Goal: Obtain resource: Download file/media

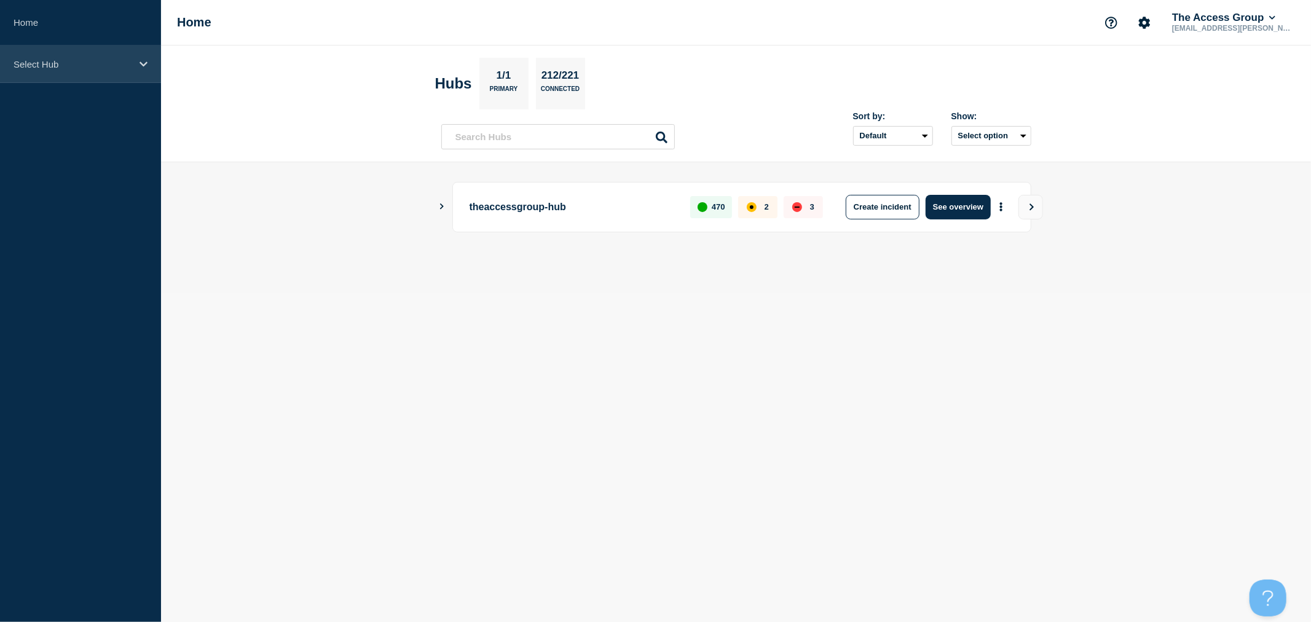
click at [133, 62] on div "Select Hub" at bounding box center [80, 63] width 161 height 37
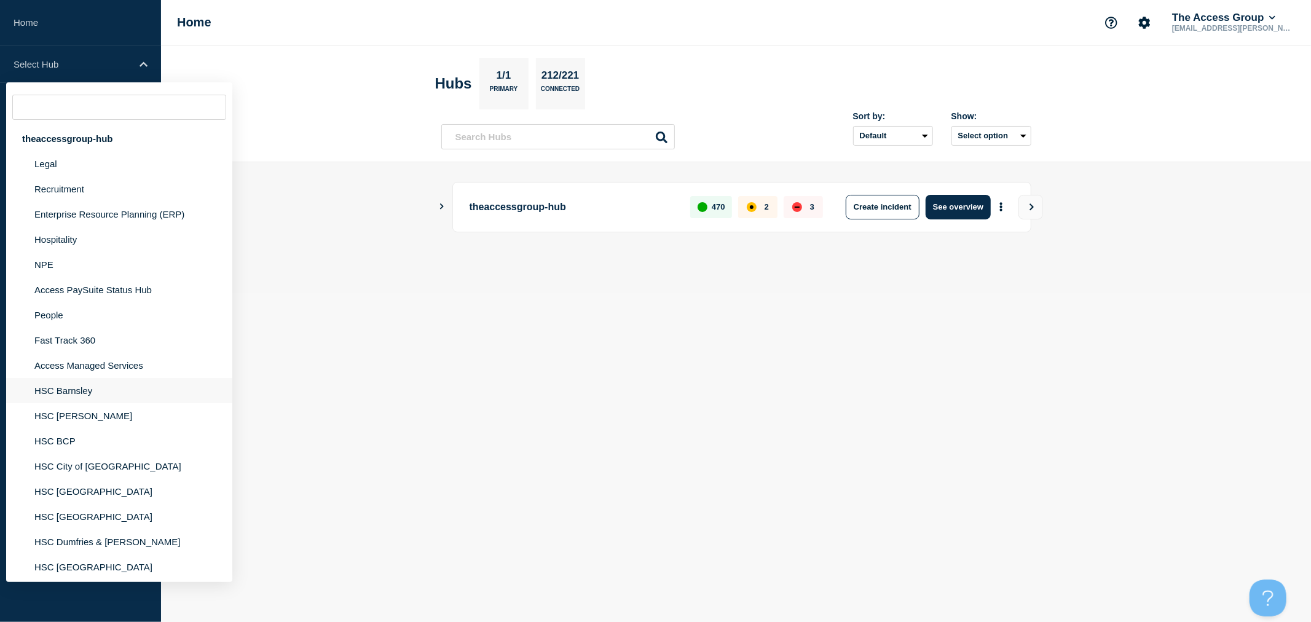
click at [81, 385] on li "HSC Barnsley" at bounding box center [119, 390] width 226 height 25
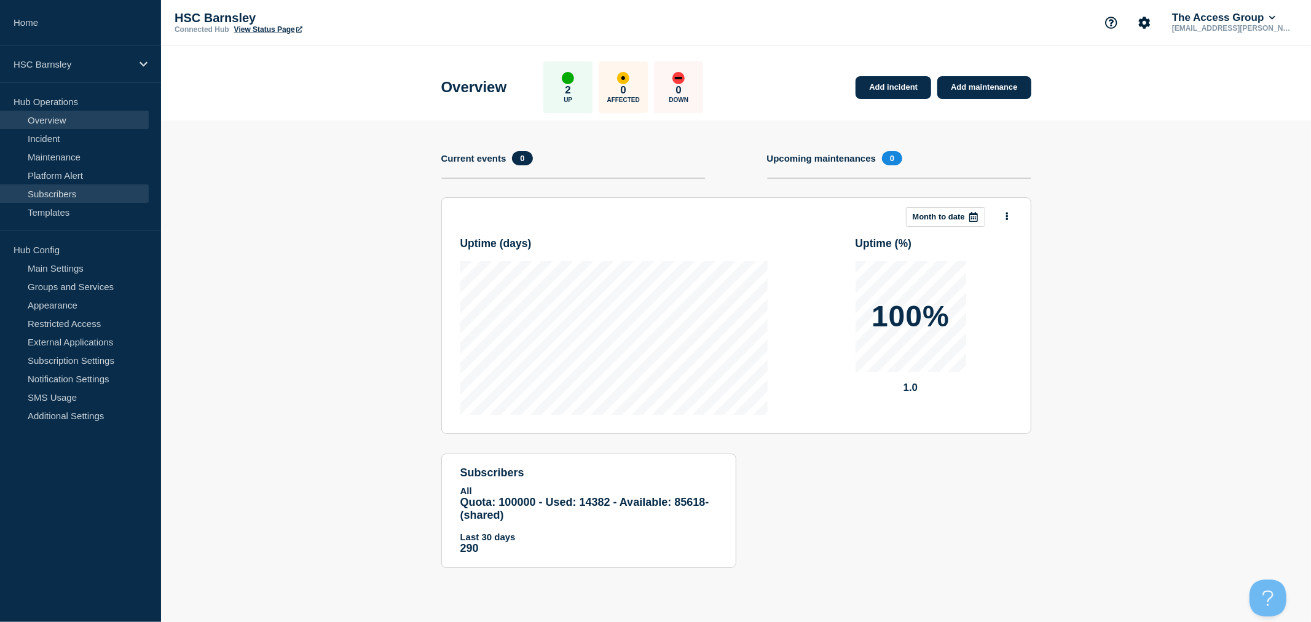
click at [69, 188] on link "Subscribers" at bounding box center [74, 193] width 149 height 18
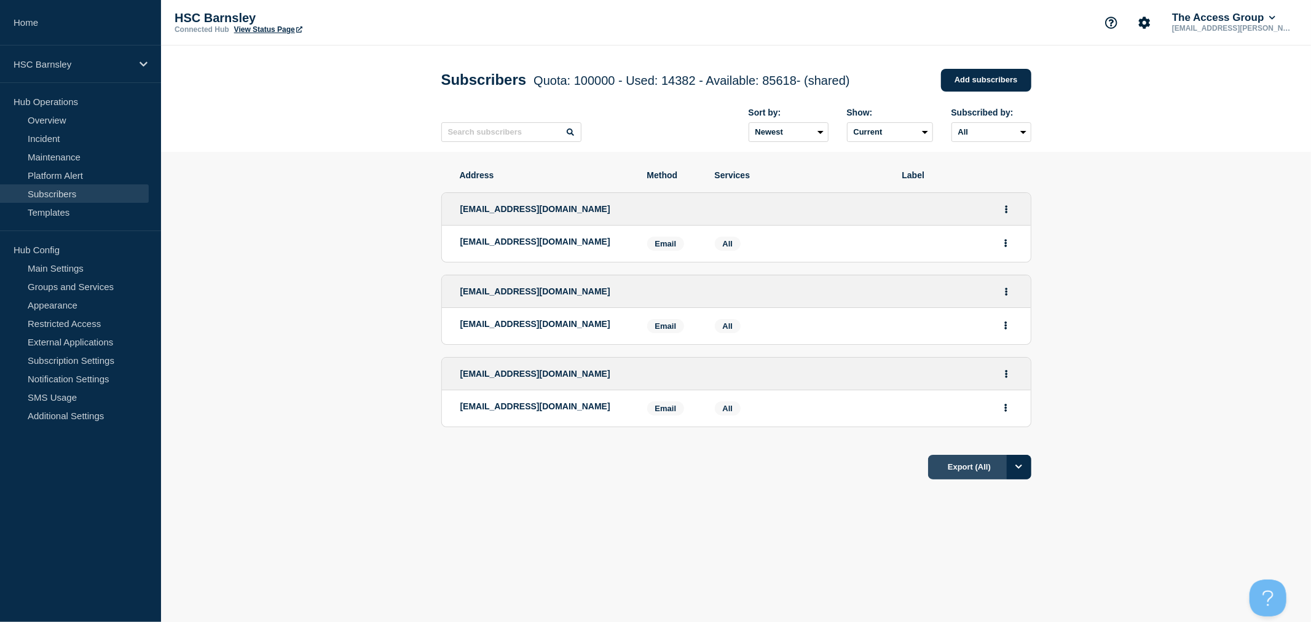
click at [975, 468] on button "Export (All)" at bounding box center [979, 467] width 103 height 25
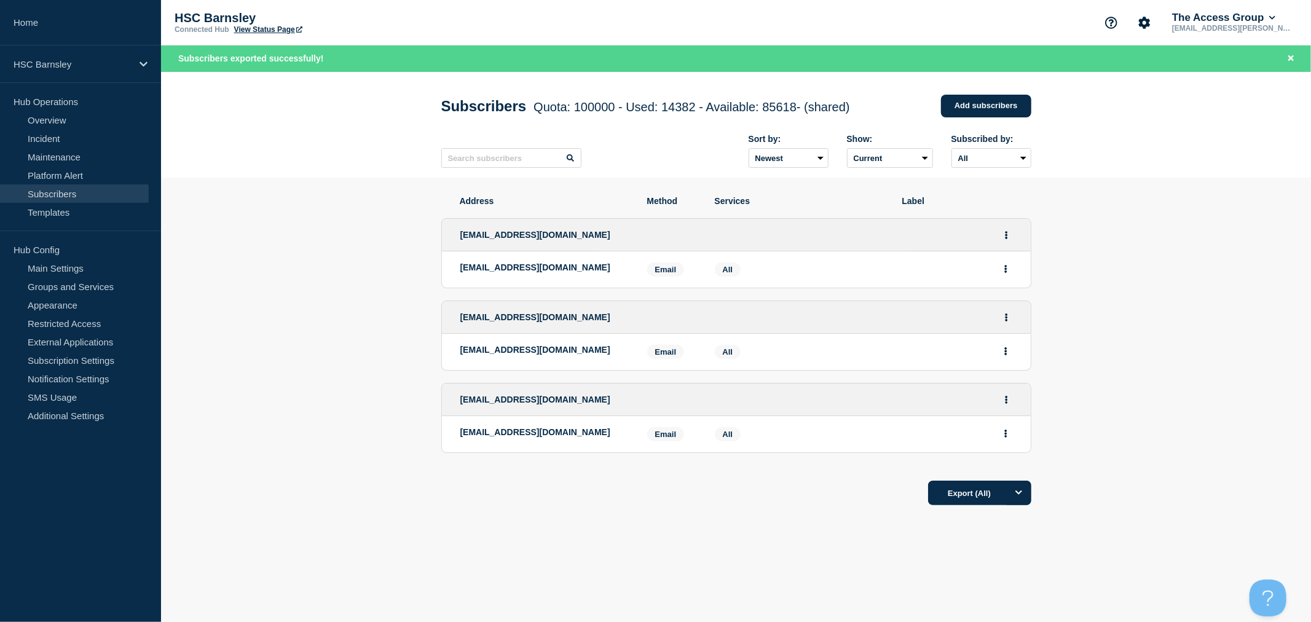
drag, startPoint x: 1233, startPoint y: 256, endPoint x: 1220, endPoint y: 281, distance: 28.9
click at [1233, 256] on section "Address Method Services Label stevenliles@barnsley.gov.uk stevenliles@barnsley.…" at bounding box center [736, 388] width 1150 height 421
click at [15, 12] on link "Home" at bounding box center [80, 22] width 161 height 45
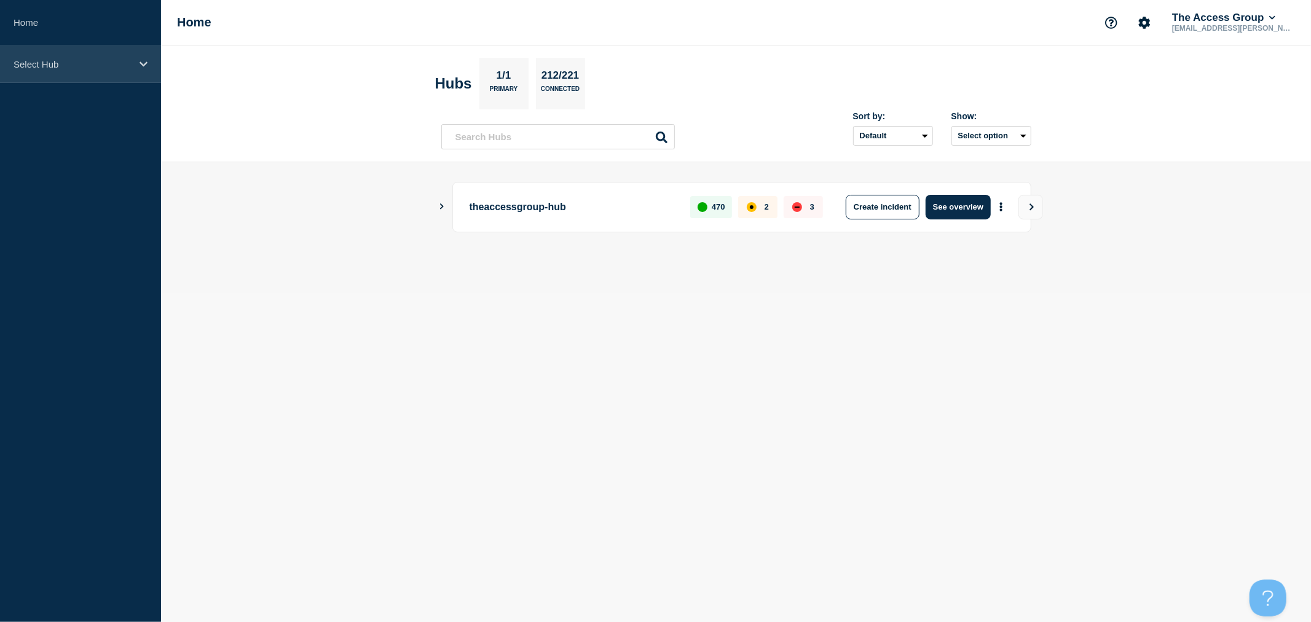
click at [132, 70] on div "Select Hub" at bounding box center [80, 63] width 161 height 37
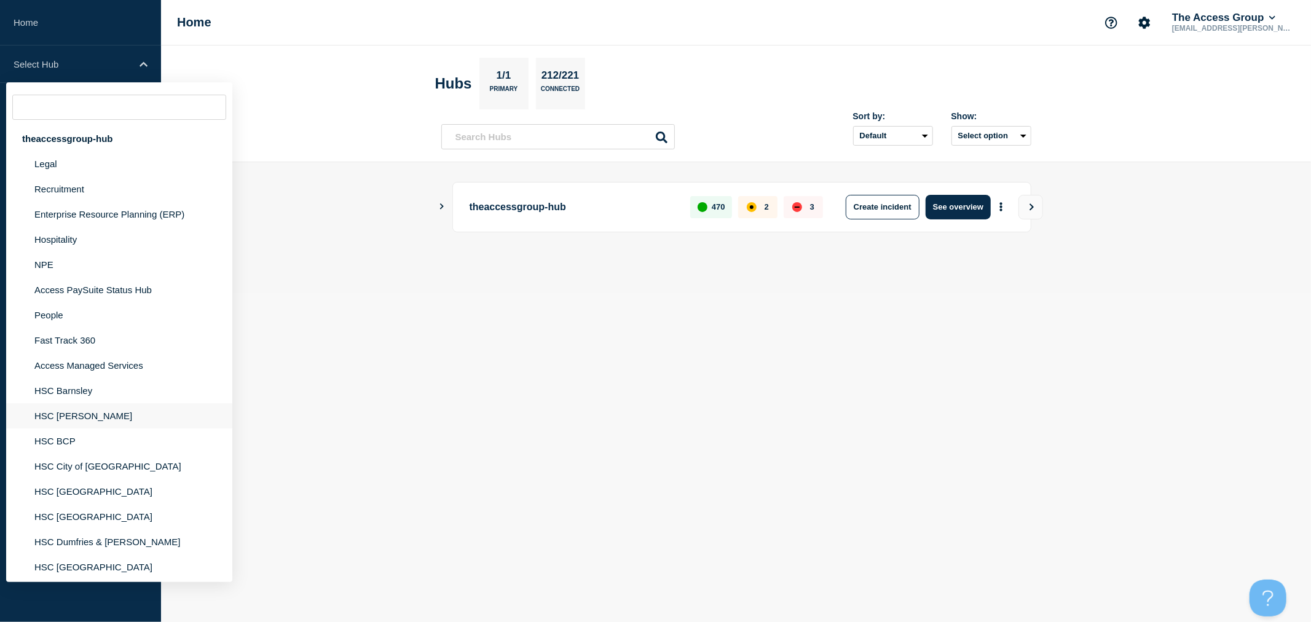
click at [71, 413] on li "HSC [PERSON_NAME]" at bounding box center [119, 415] width 226 height 25
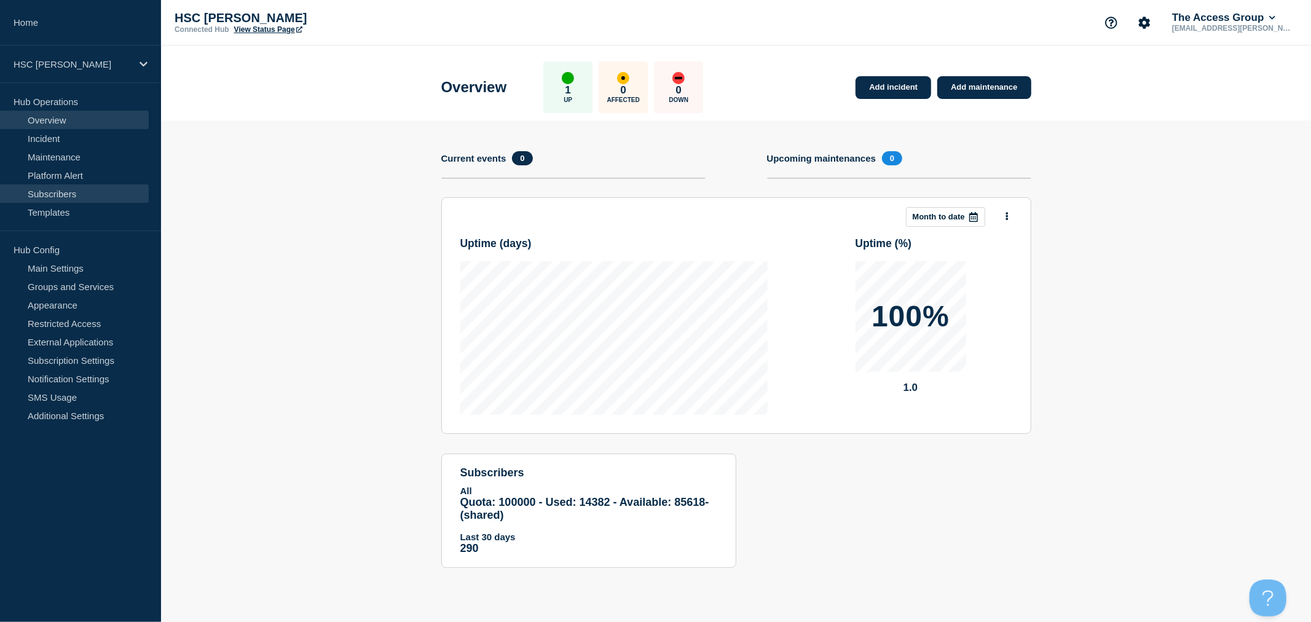
click at [49, 189] on link "Subscribers" at bounding box center [74, 193] width 149 height 18
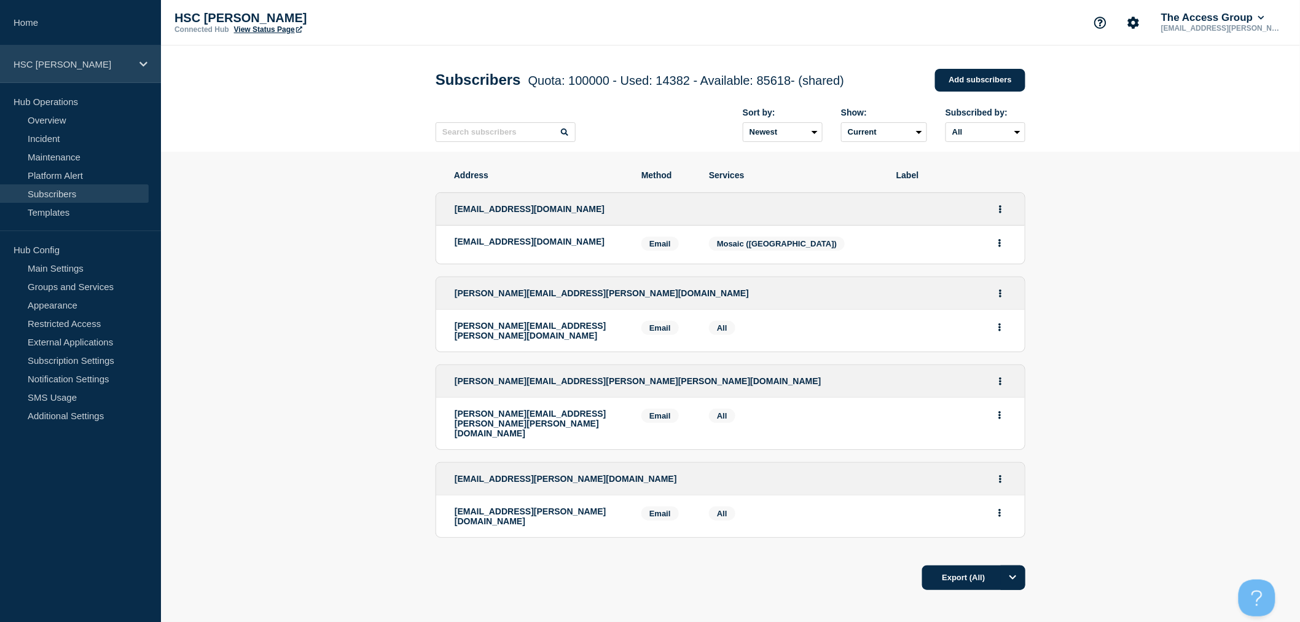
click at [120, 66] on p "HSC [PERSON_NAME]" at bounding box center [73, 64] width 118 height 10
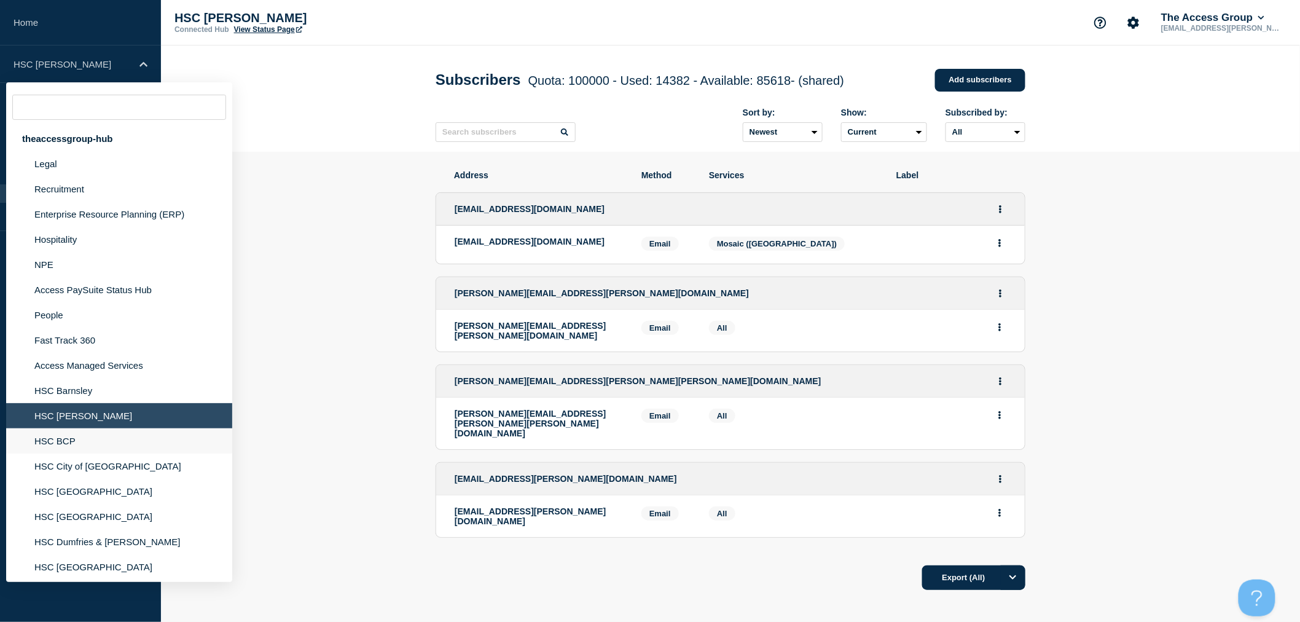
click at [74, 438] on li "HSC BCP" at bounding box center [119, 440] width 226 height 25
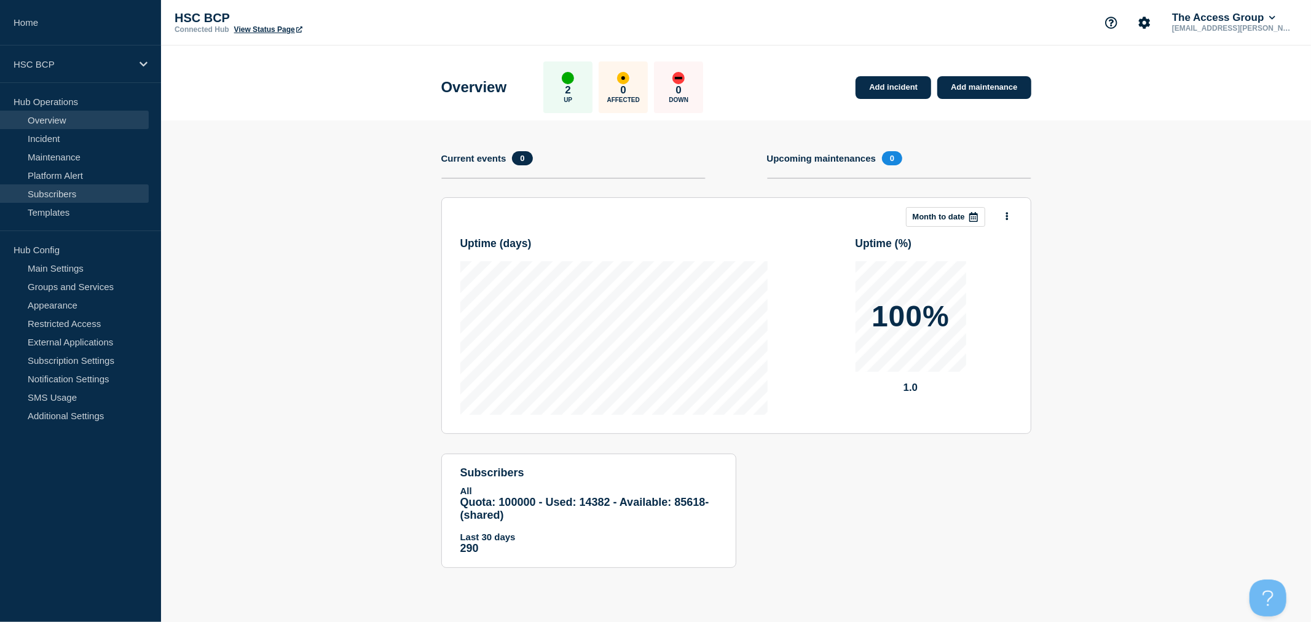
click at [65, 198] on link "Subscribers" at bounding box center [74, 193] width 149 height 18
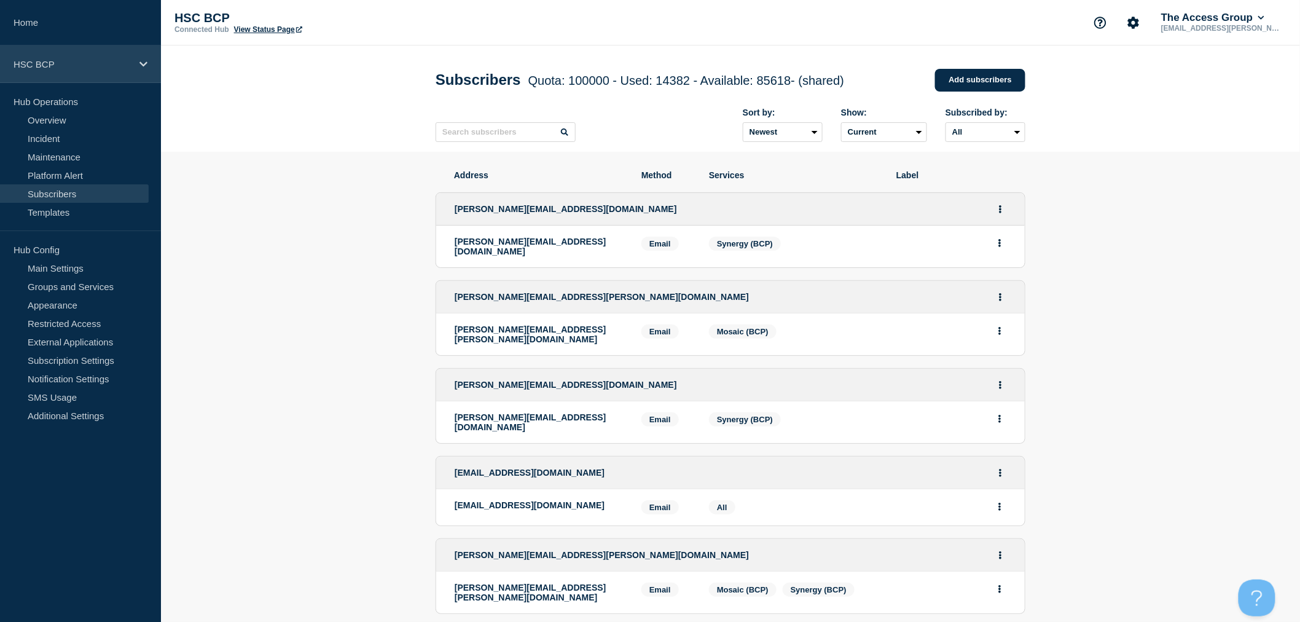
click at [81, 73] on div "HSC BCP" at bounding box center [80, 63] width 161 height 37
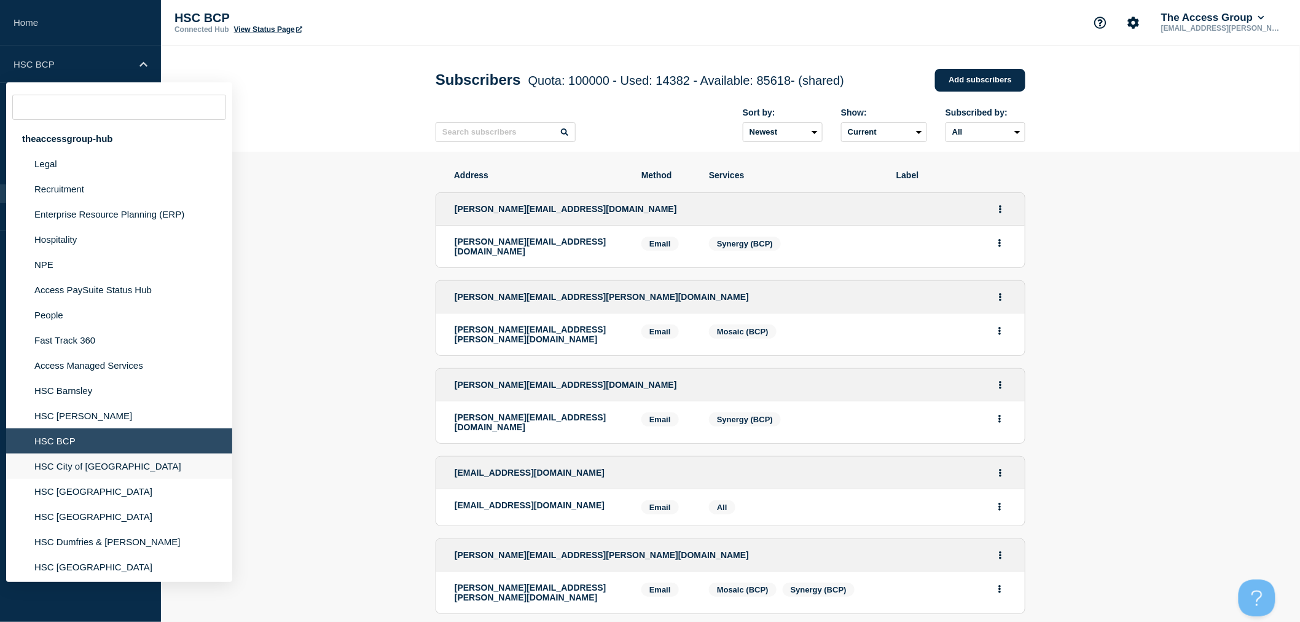
click at [96, 459] on li "HSC City of [GEOGRAPHIC_DATA]" at bounding box center [119, 466] width 226 height 25
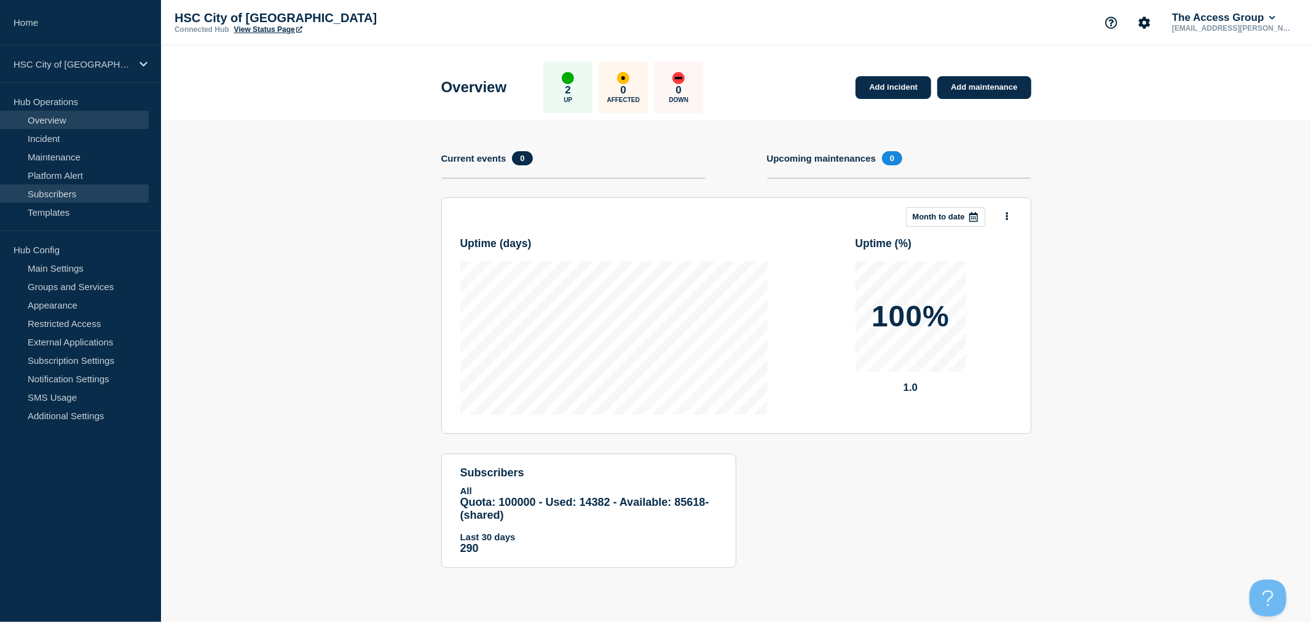
click at [74, 191] on link "Subscribers" at bounding box center [74, 193] width 149 height 18
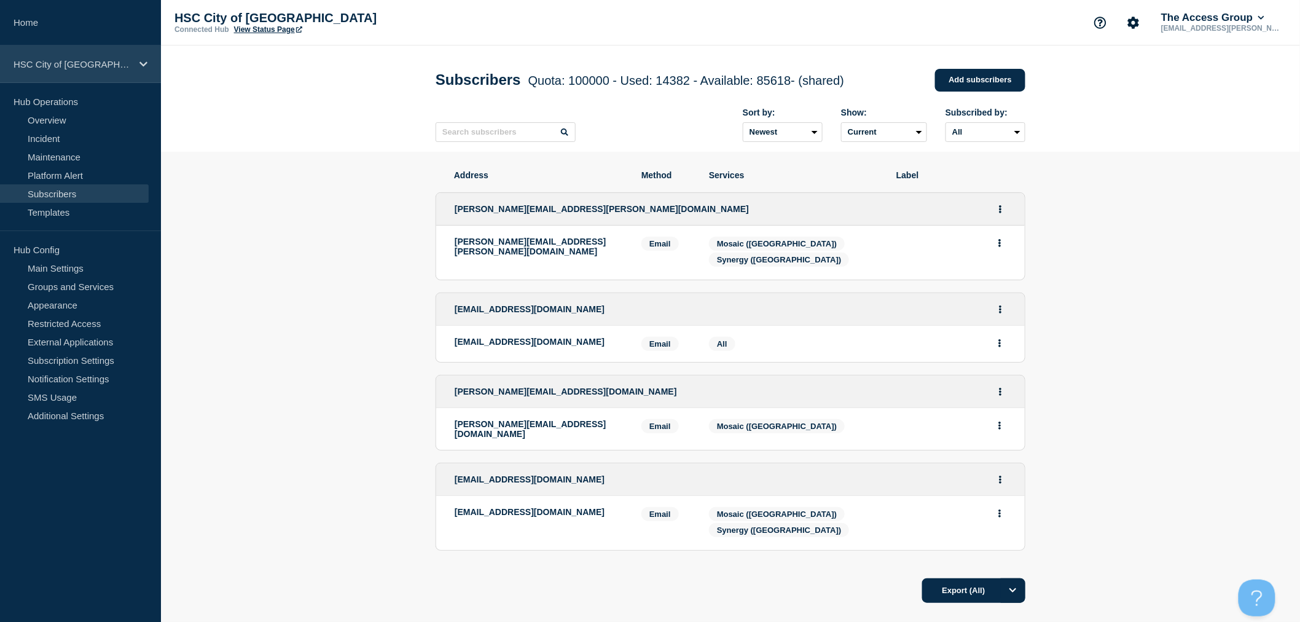
click at [46, 57] on div "HSC City of [GEOGRAPHIC_DATA]" at bounding box center [80, 63] width 161 height 37
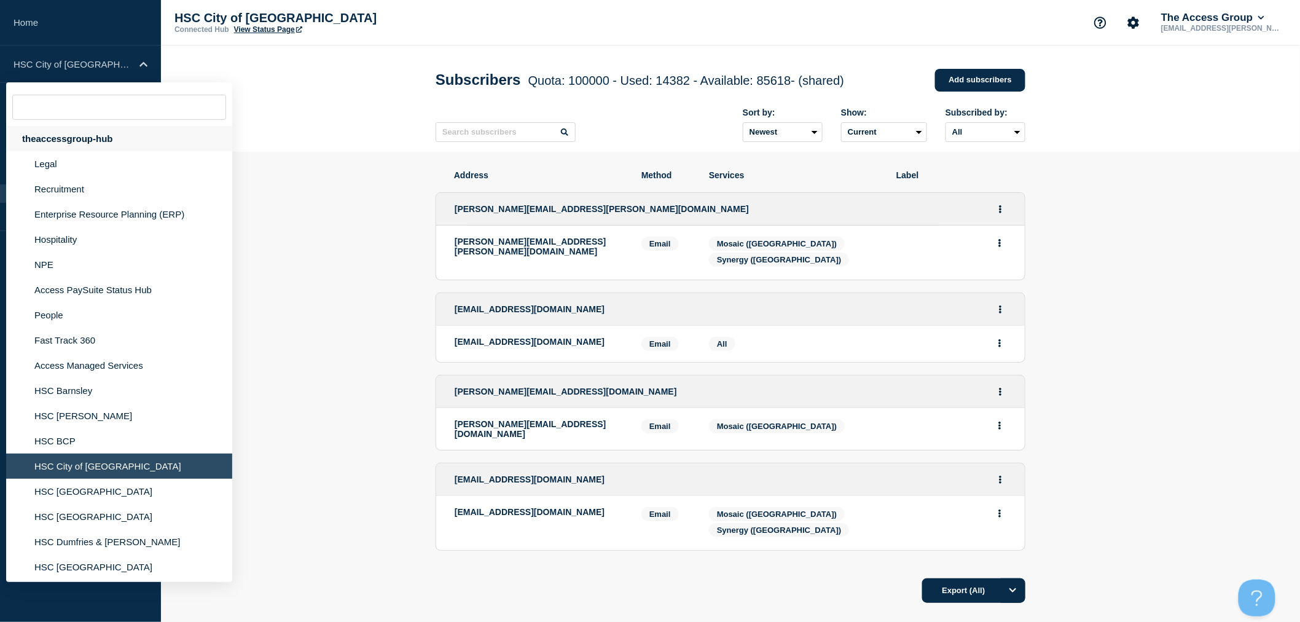
click at [78, 134] on div "theaccessgroup-hub" at bounding box center [119, 138] width 226 height 25
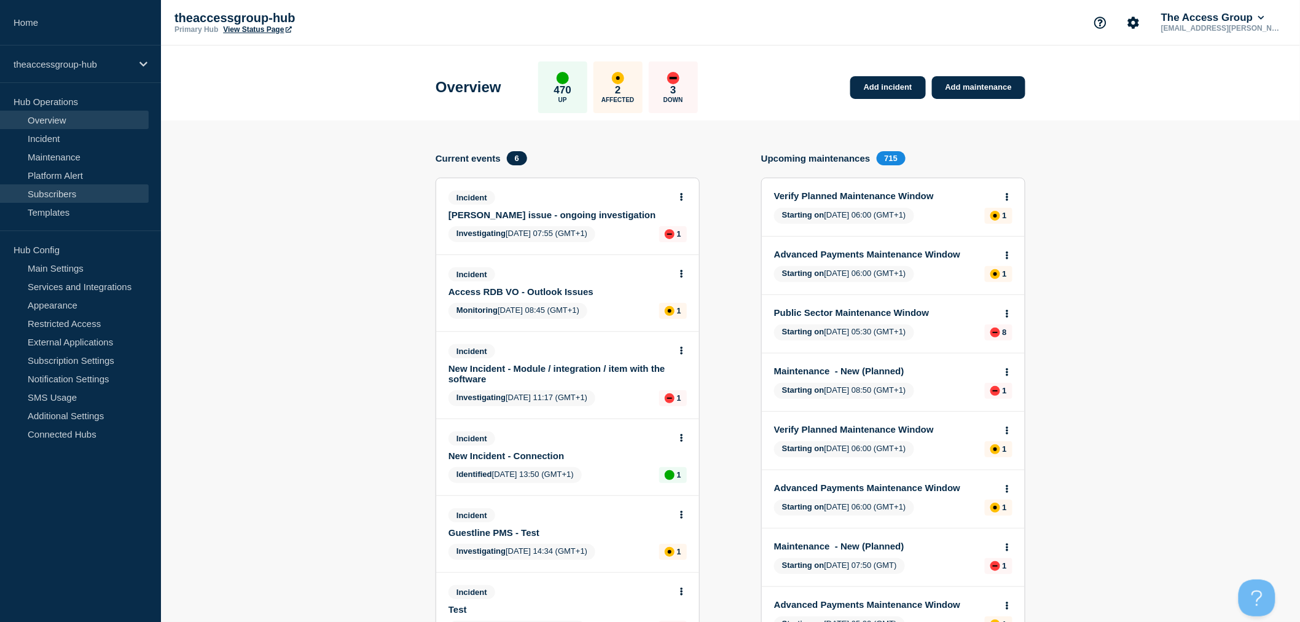
click at [65, 197] on link "Subscribers" at bounding box center [74, 193] width 149 height 18
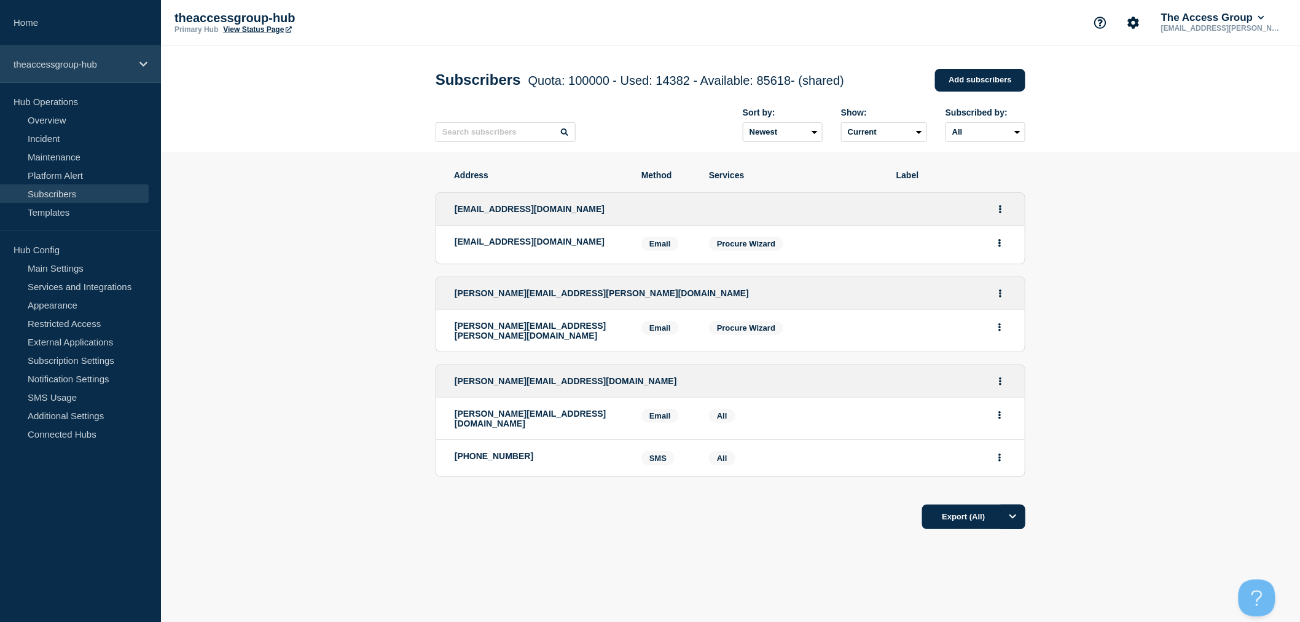
click at [76, 66] on p "theaccessgroup-hub" at bounding box center [73, 64] width 118 height 10
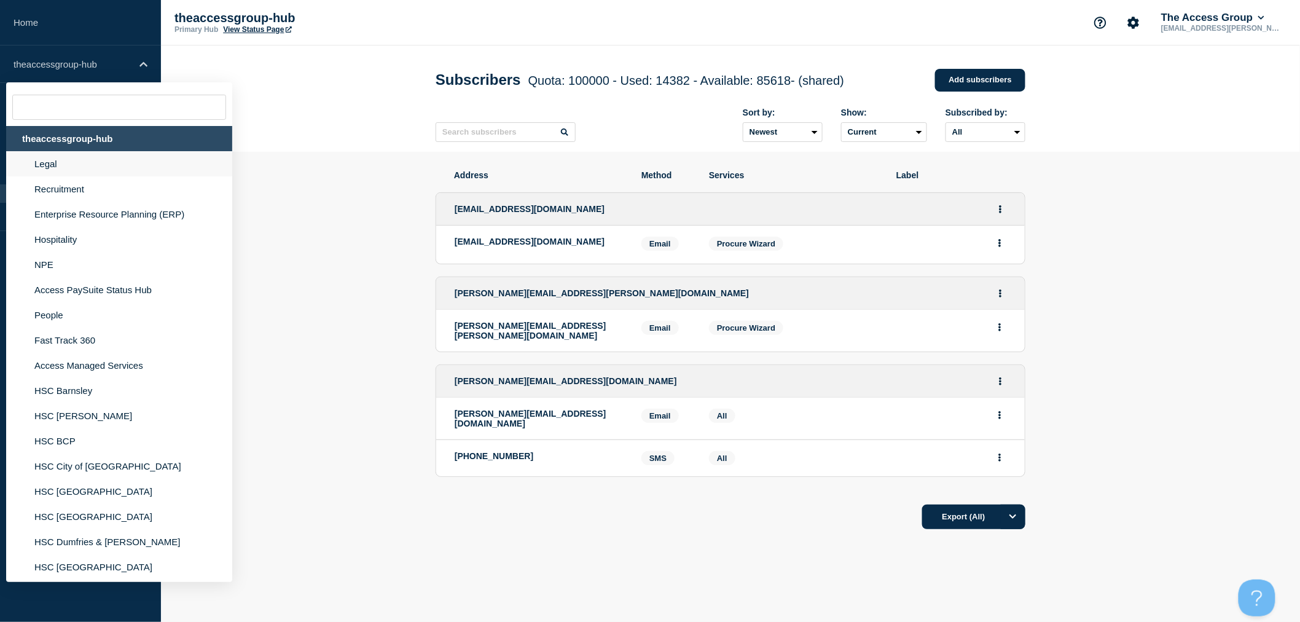
click at [63, 168] on li "Legal" at bounding box center [119, 163] width 226 height 25
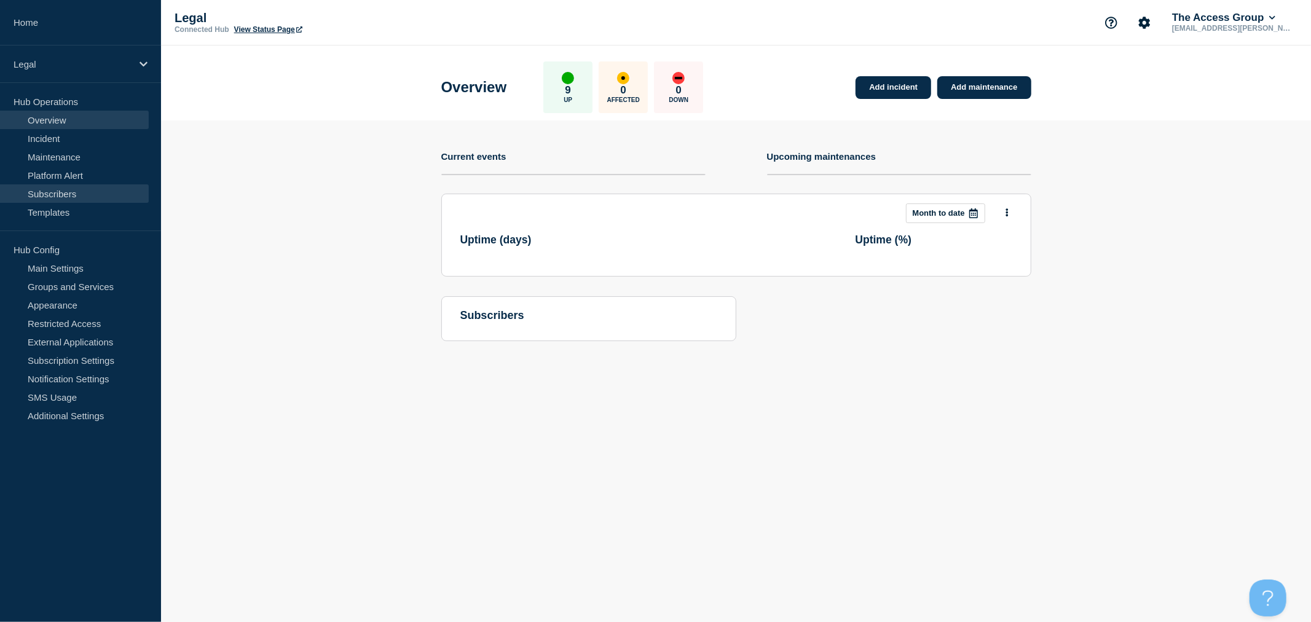
click at [63, 193] on link "Subscribers" at bounding box center [74, 193] width 149 height 18
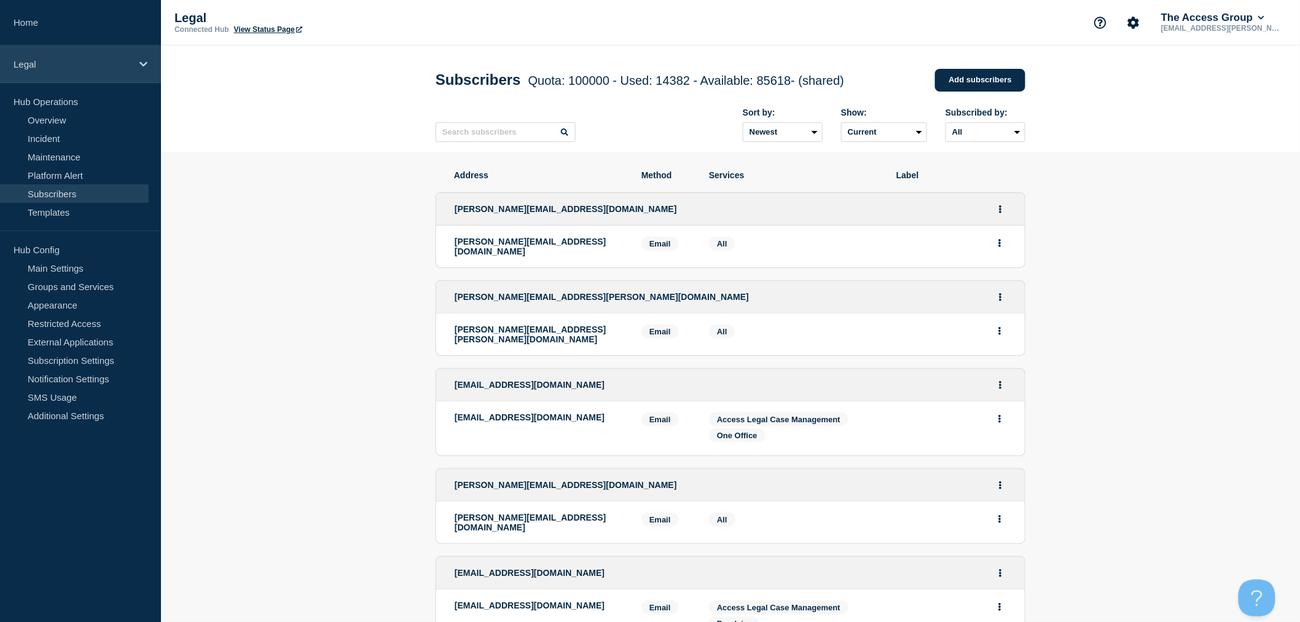
click at [28, 55] on div "Legal" at bounding box center [80, 63] width 161 height 37
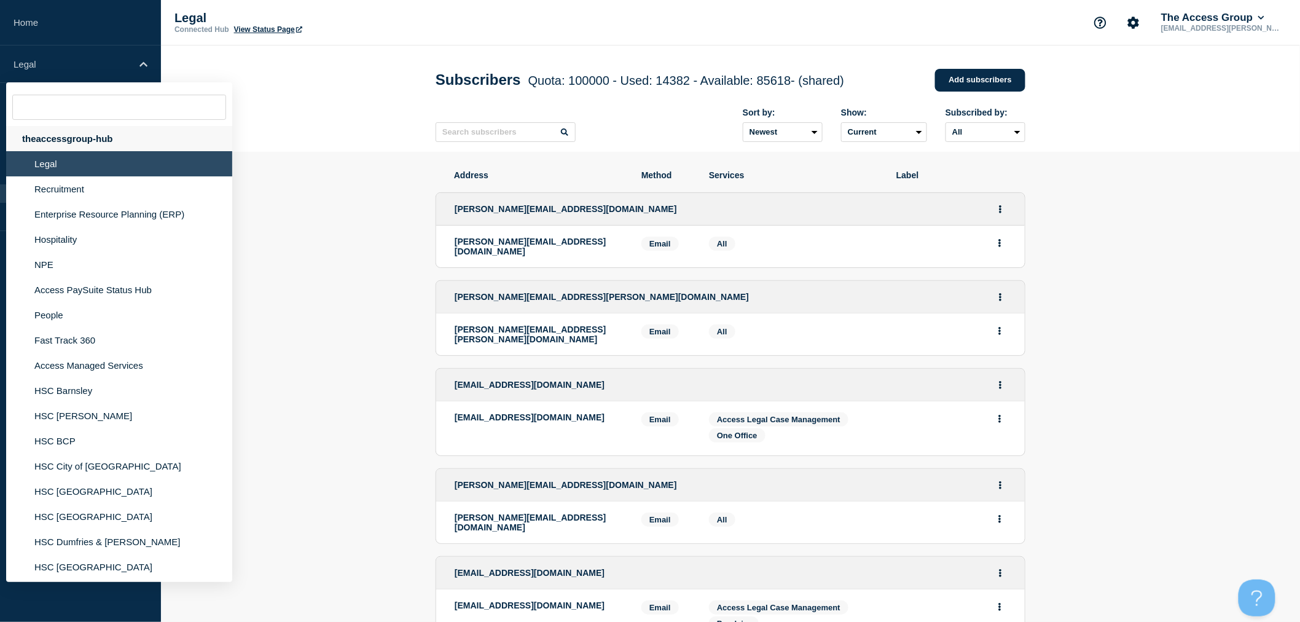
click at [58, 139] on div "theaccessgroup-hub" at bounding box center [119, 138] width 226 height 25
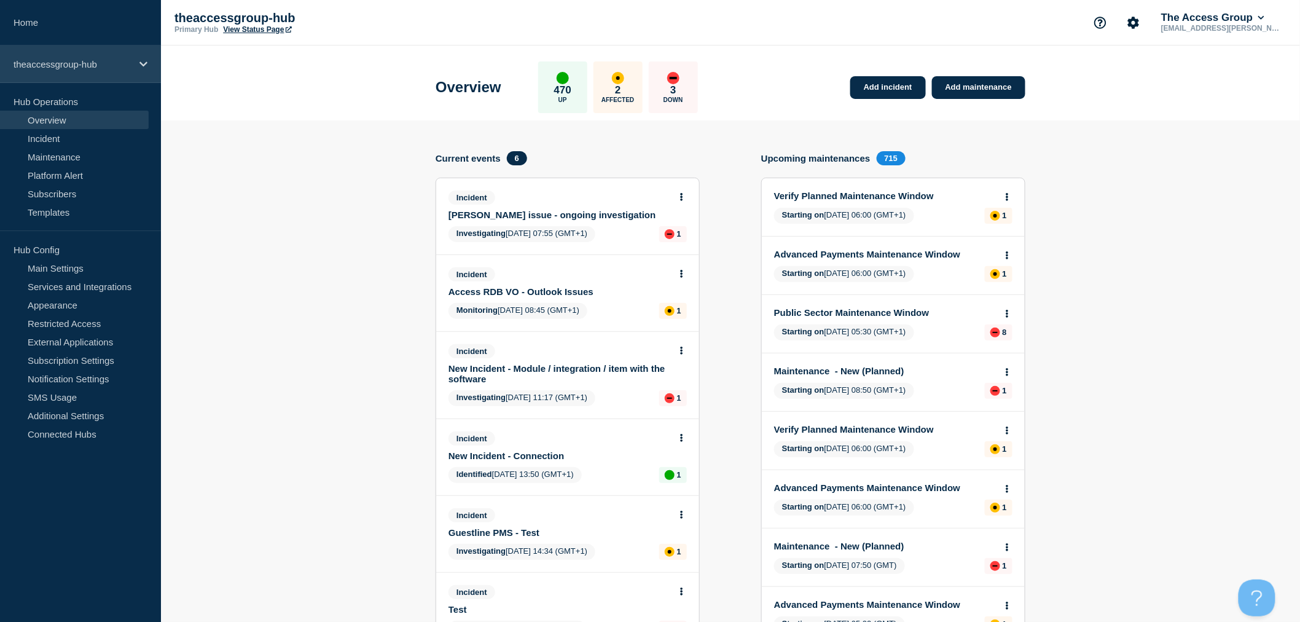
click at [83, 62] on p "theaccessgroup-hub" at bounding box center [73, 64] width 118 height 10
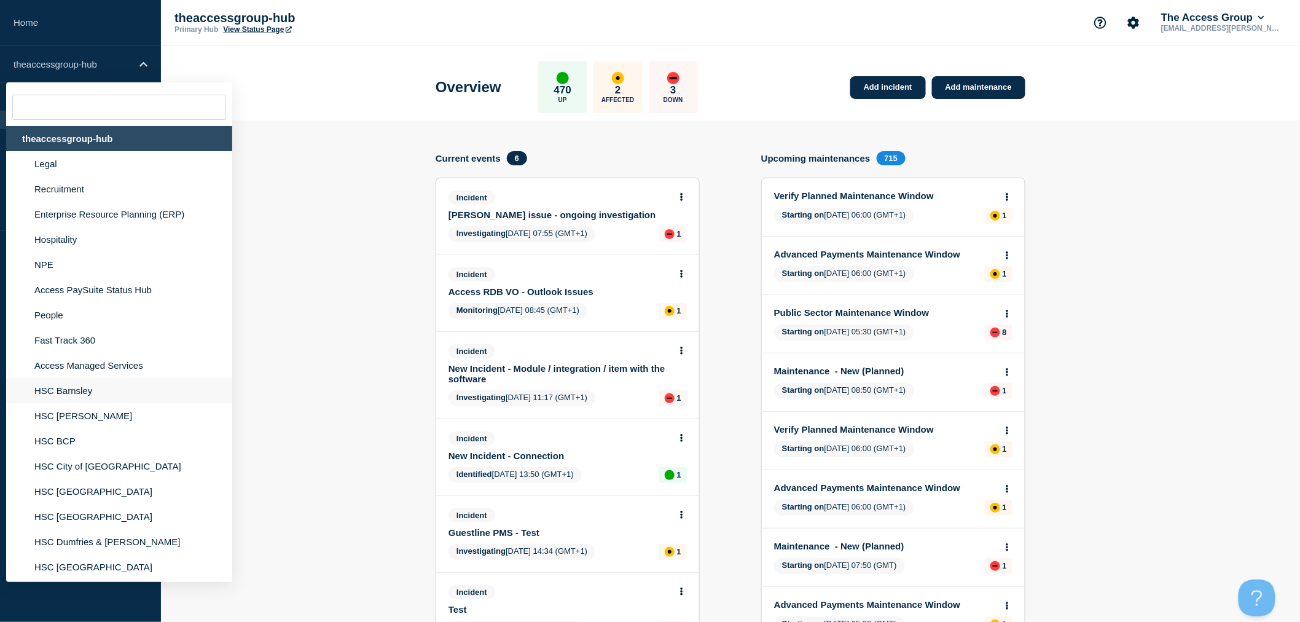
click at [61, 385] on li "HSC Barnsley" at bounding box center [119, 390] width 226 height 25
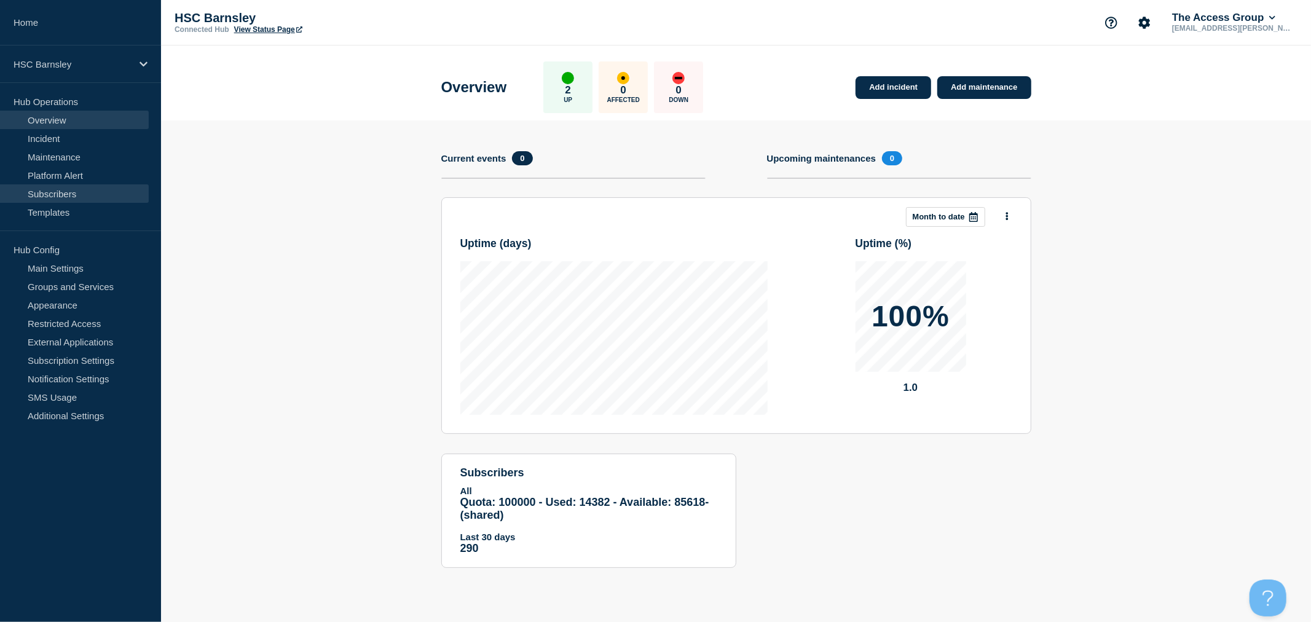
click at [63, 193] on link "Subscribers" at bounding box center [74, 193] width 149 height 18
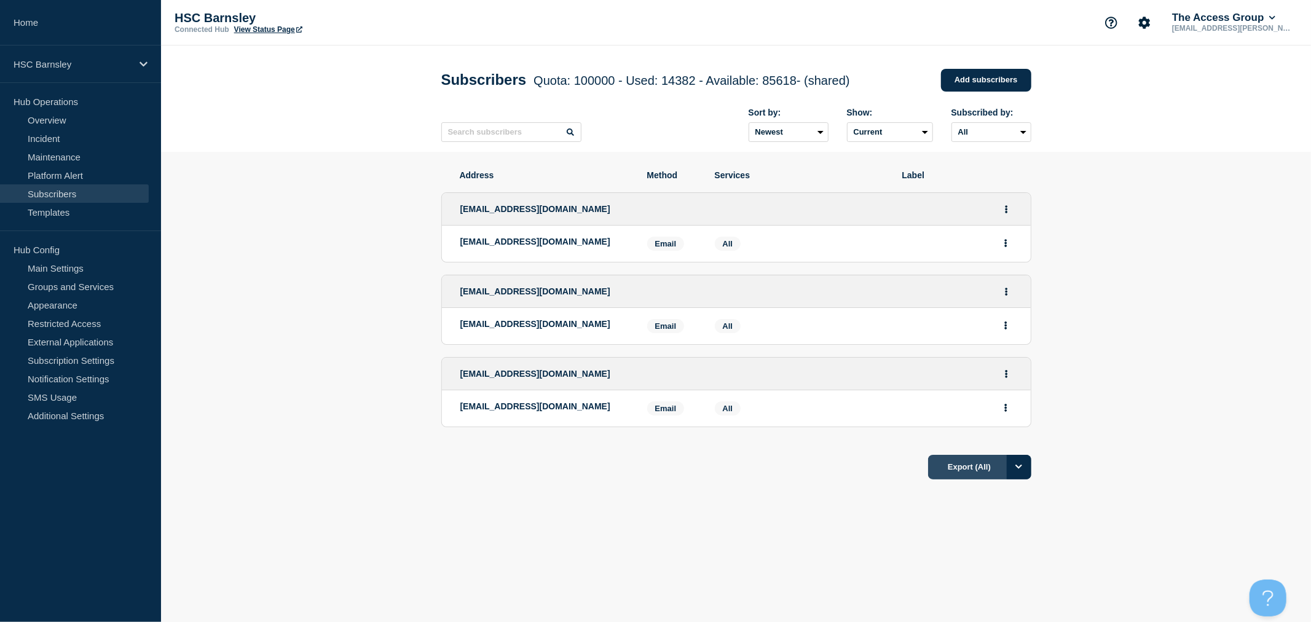
click at [991, 468] on button "Export (All)" at bounding box center [979, 467] width 103 height 25
